Goal: Task Accomplishment & Management: Use online tool/utility

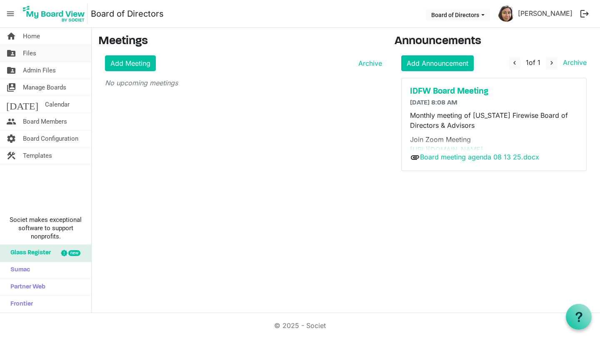
click at [38, 54] on link "folder_shared Files" at bounding box center [45, 53] width 91 height 17
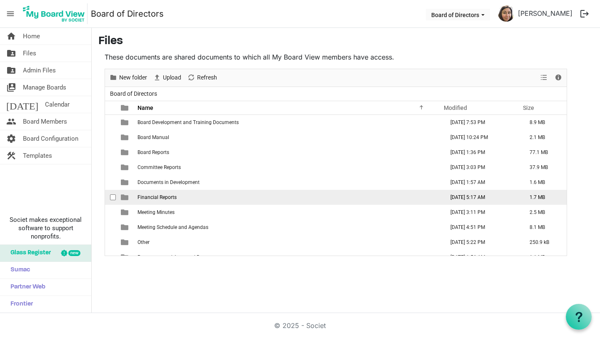
click at [160, 195] on span "Financial Reports" at bounding box center [156, 197] width 39 height 6
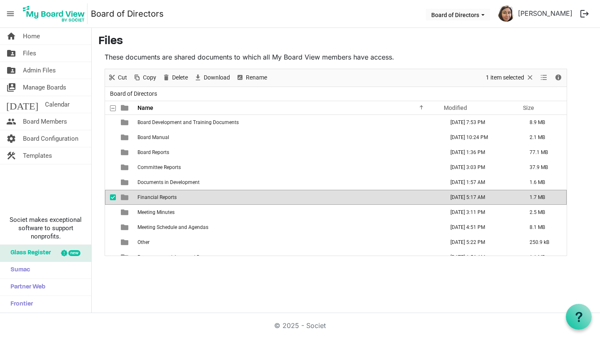
click at [160, 195] on span "Financial Reports" at bounding box center [156, 197] width 39 height 6
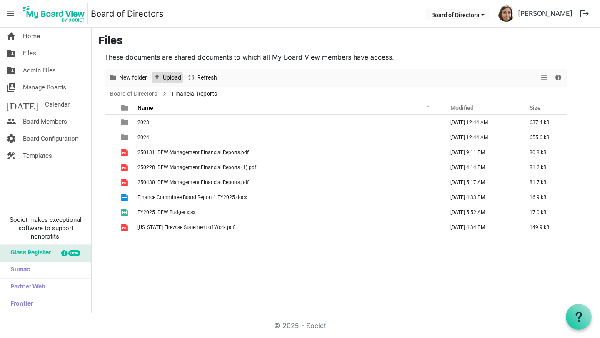
click at [169, 73] on span "Upload" at bounding box center [172, 77] width 20 height 10
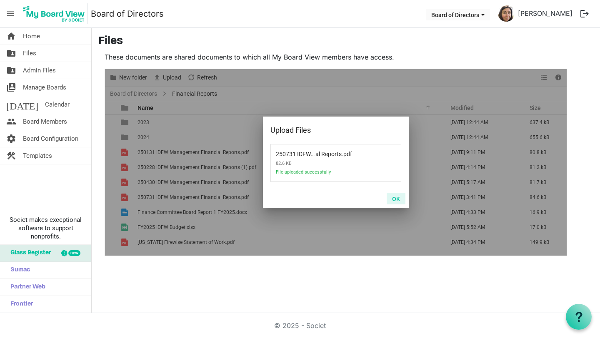
click at [396, 201] on button "OK" at bounding box center [395, 199] width 19 height 12
